Goal: Transaction & Acquisition: Book appointment/travel/reservation

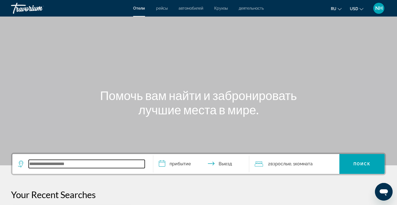
click at [66, 167] on input "Search widget" at bounding box center [87, 164] width 116 height 8
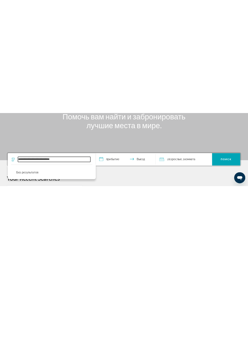
scroll to position [23, 0]
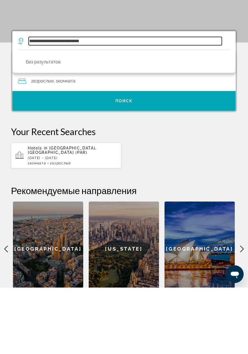
type input "**********"
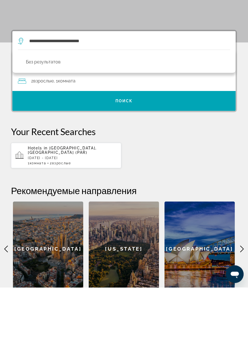
click at [97, 205] on p "[DATE] - [DATE]" at bounding box center [72, 225] width 89 height 4
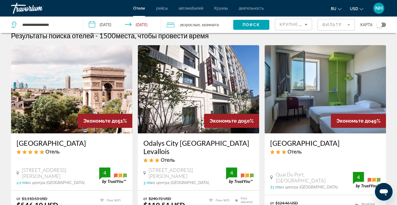
scroll to position [7, 0]
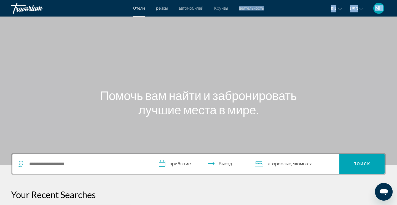
click at [306, 71] on div "Main content" at bounding box center [198, 83] width 397 height 166
click at [388, 1] on mat-toolbar "Отели рейсы автомобилей Круизы деятельность Отели рейсы автомобилей Круизы деят…" at bounding box center [198, 8] width 397 height 17
click at [375, 1] on mat-toolbar "Отели рейсы автомобилей Круизы деятельность Отели рейсы автомобилей Круизы деят…" at bounding box center [198, 8] width 397 height 17
